Goal: Find contact information: Find contact information

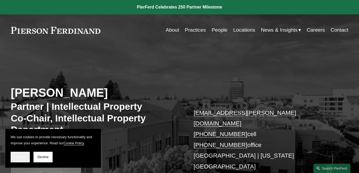
click at [22, 157] on span "Accept" at bounding box center [20, 157] width 10 height 4
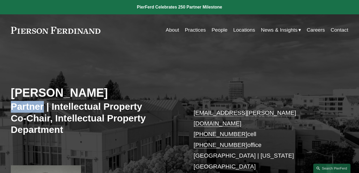
drag, startPoint x: 13, startPoint y: 105, endPoint x: 43, endPoint y: 106, distance: 30.6
click at [43, 106] on div "[PERSON_NAME] Partner | Intellectual Property Co-Chair, Intellectual Property D…" at bounding box center [179, 149] width 359 height 184
copy h3 "Partner"
click at [109, 81] on div "[PERSON_NAME] Partner | Intellectual Property Co-Chair, Intellectual Property D…" at bounding box center [179, 149] width 359 height 184
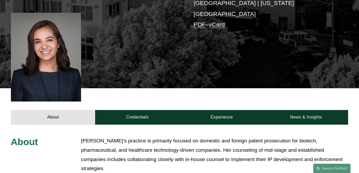
scroll to position [213, 0]
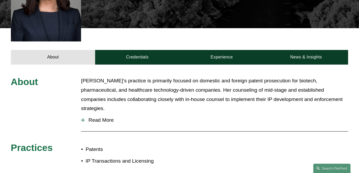
click at [93, 117] on span "Read More" at bounding box center [217, 120] width 264 height 6
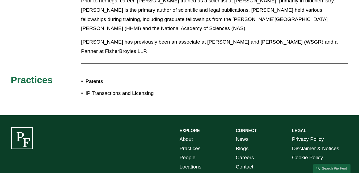
scroll to position [406, 0]
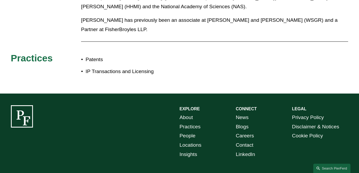
drag, startPoint x: 15, startPoint y: 157, endPoint x: 64, endPoint y: 158, distance: 48.2
copy p "[PERSON_NAME] LLP"
click at [144, 126] on div "EXPLORE CONNECT About Practices People Locations Insights News Blogs Careers Co…" at bounding box center [179, 150] width 359 height 91
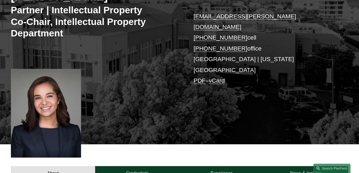
scroll to position [87, 0]
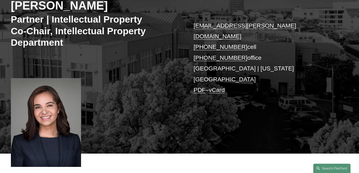
click at [211, 100] on div "[PERSON_NAME] Partner | Intellectual Property Co-Chair, Intellectual Property D…" at bounding box center [179, 61] width 359 height 184
drag, startPoint x: 193, startPoint y: 57, endPoint x: 218, endPoint y: 59, distance: 24.3
click at [218, 59] on div "[PERSON_NAME] Partner | Intellectual Property Co-Chair, Intellectual Property D…" at bounding box center [179, 61] width 359 height 184
copy p "[GEOGRAPHIC_DATA]"
click at [204, 105] on div "[PERSON_NAME] Partner | Intellectual Property Co-Chair, Intellectual Property D…" at bounding box center [179, 61] width 359 height 184
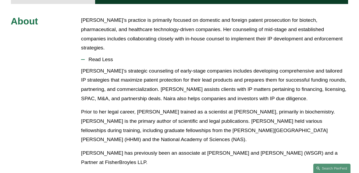
scroll to position [247, 0]
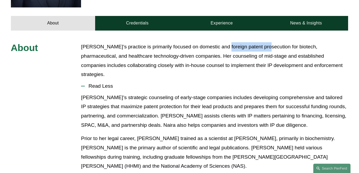
drag, startPoint x: 220, startPoint y: 28, endPoint x: 261, endPoint y: 27, distance: 41.0
click at [261, 42] on p "[PERSON_NAME]’s practice is primarily focused on domestic and foreign patent pr…" at bounding box center [214, 60] width 267 height 37
copy p "patent prosecution"
